Goal: Transaction & Acquisition: Book appointment/travel/reservation

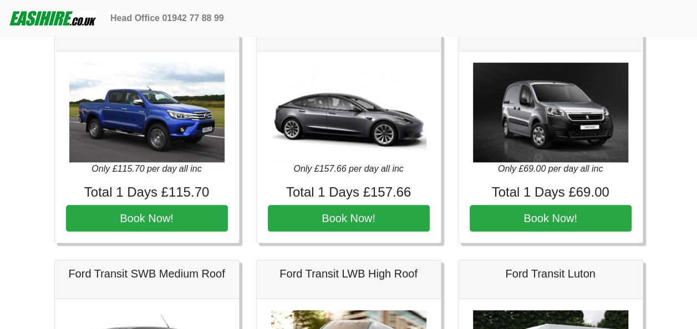
scroll to position [333, 0]
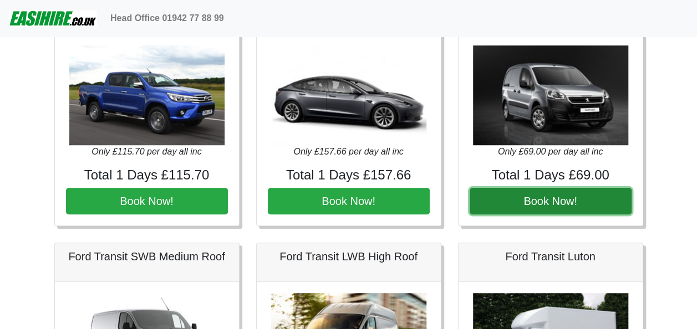
click at [586, 196] on button "Book Now!" at bounding box center [551, 201] width 162 height 27
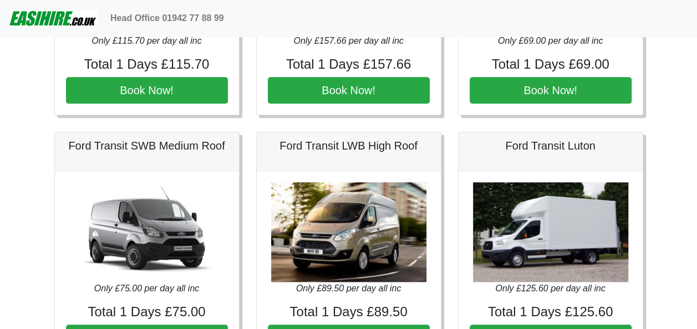
scroll to position [277, 0]
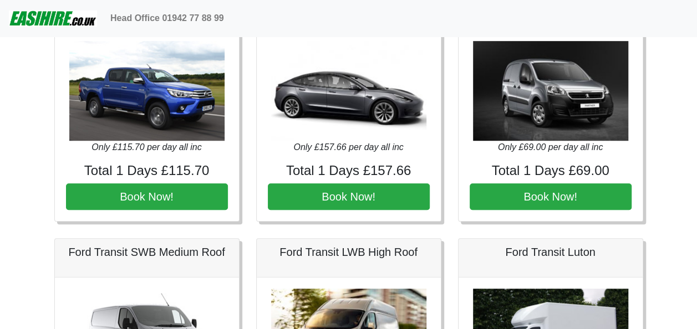
scroll to position [333, 0]
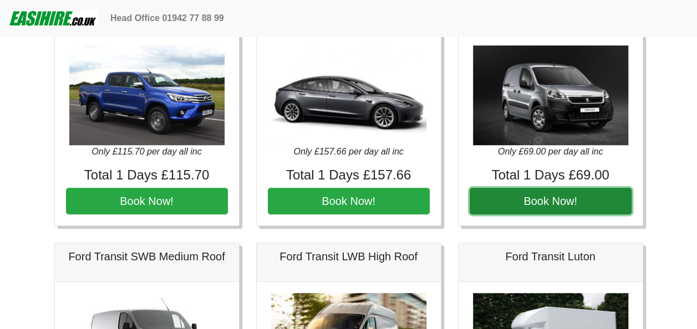
click at [577, 198] on button "Book Now!" at bounding box center [551, 201] width 162 height 27
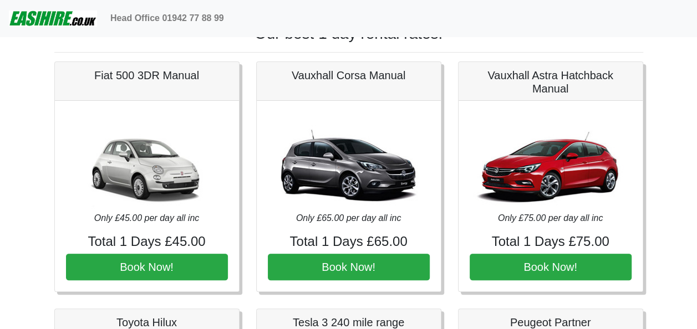
scroll to position [0, 0]
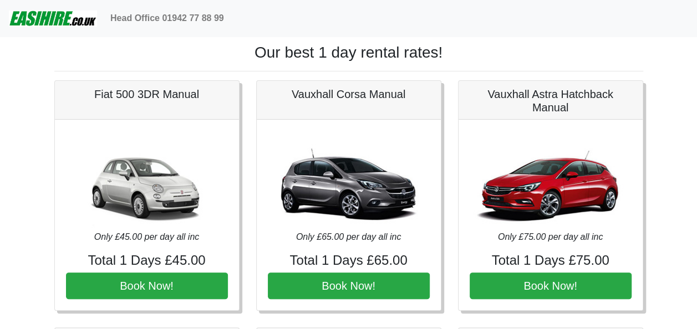
click at [73, 23] on img at bounding box center [53, 18] width 88 height 22
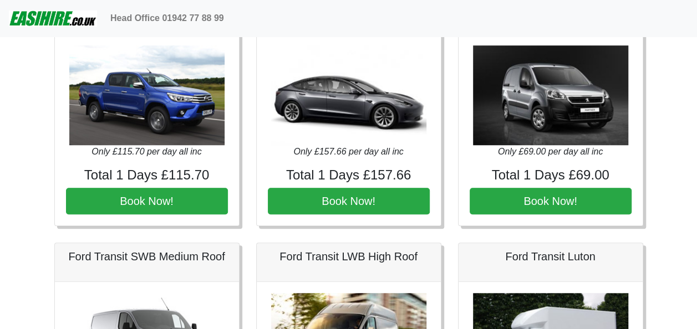
scroll to position [111, 0]
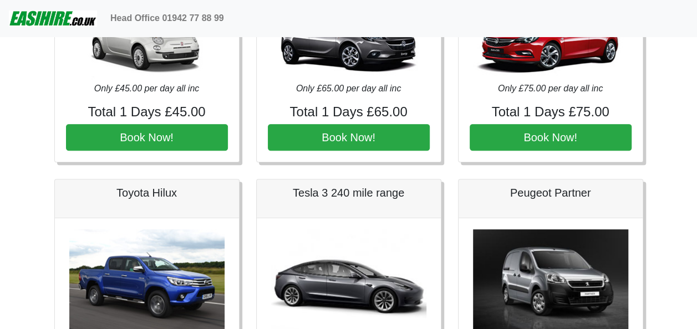
scroll to position [166, 0]
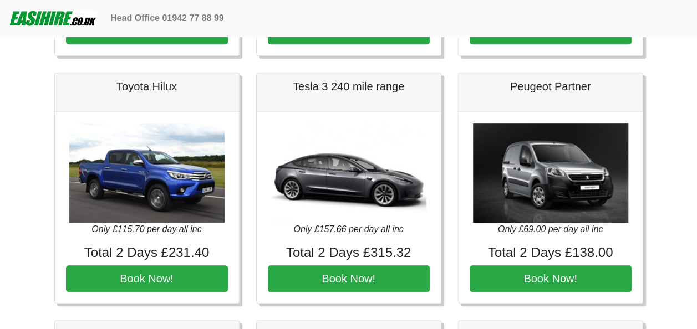
scroll to position [277, 0]
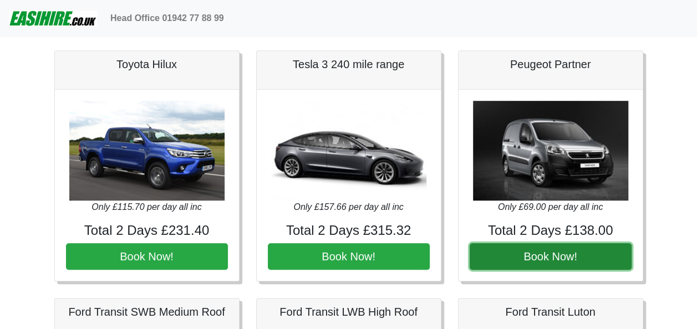
click at [591, 259] on button "Book Now!" at bounding box center [551, 256] width 162 height 27
